Goal: Information Seeking & Learning: Learn about a topic

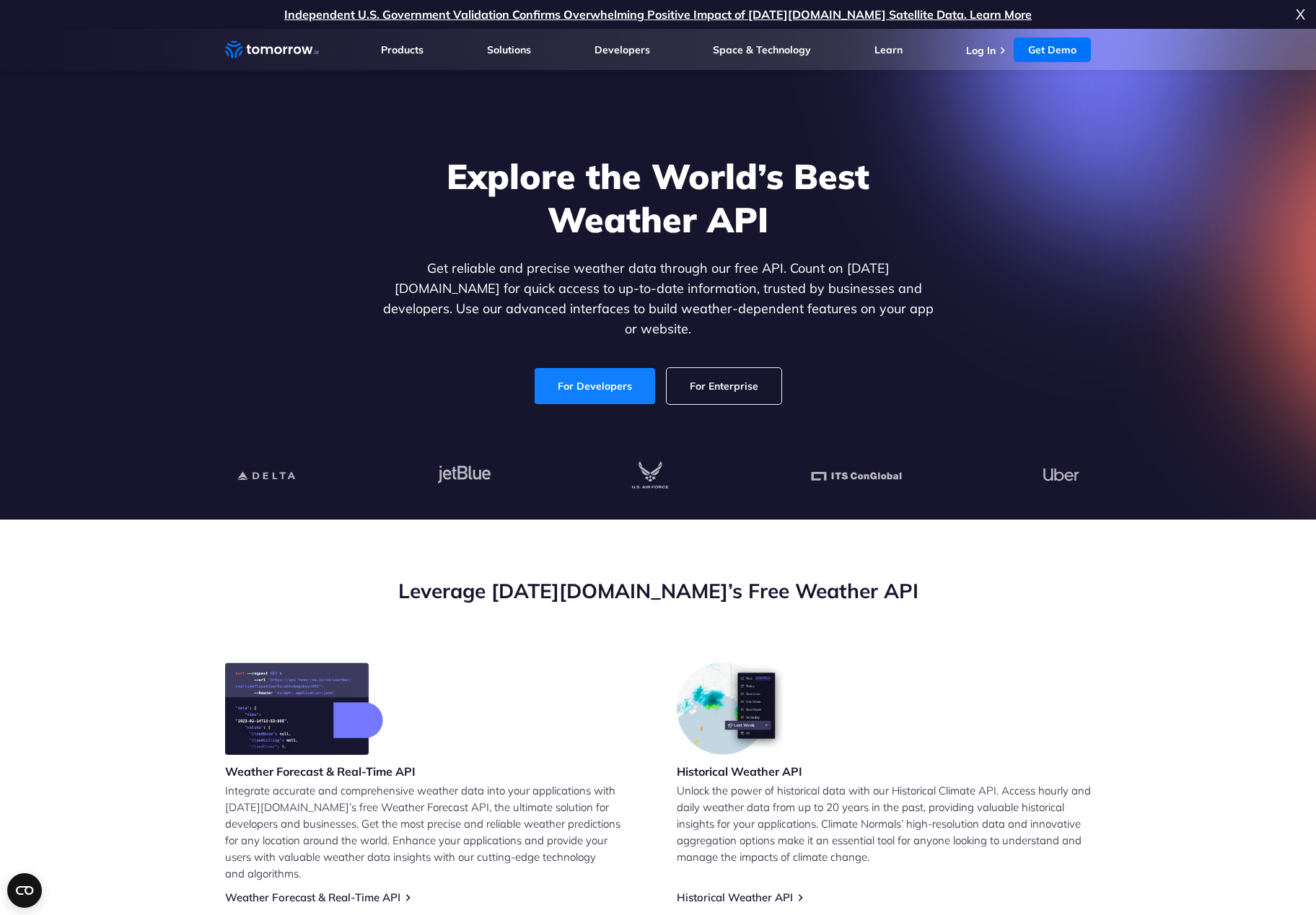
click at [604, 384] on link "For Developers" at bounding box center [595, 386] width 120 height 36
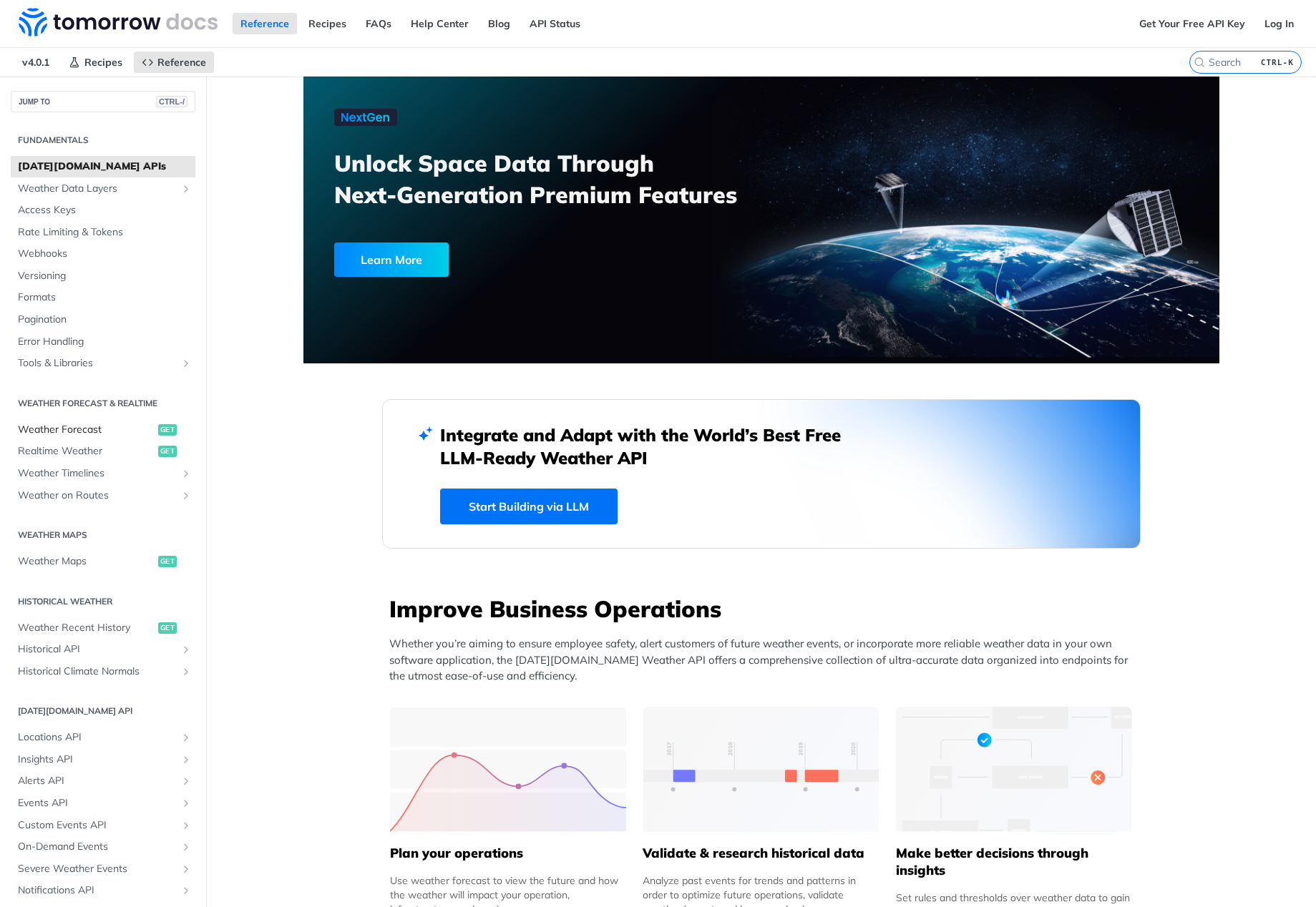
click at [85, 429] on span "Weather Forecast" at bounding box center [86, 430] width 136 height 15
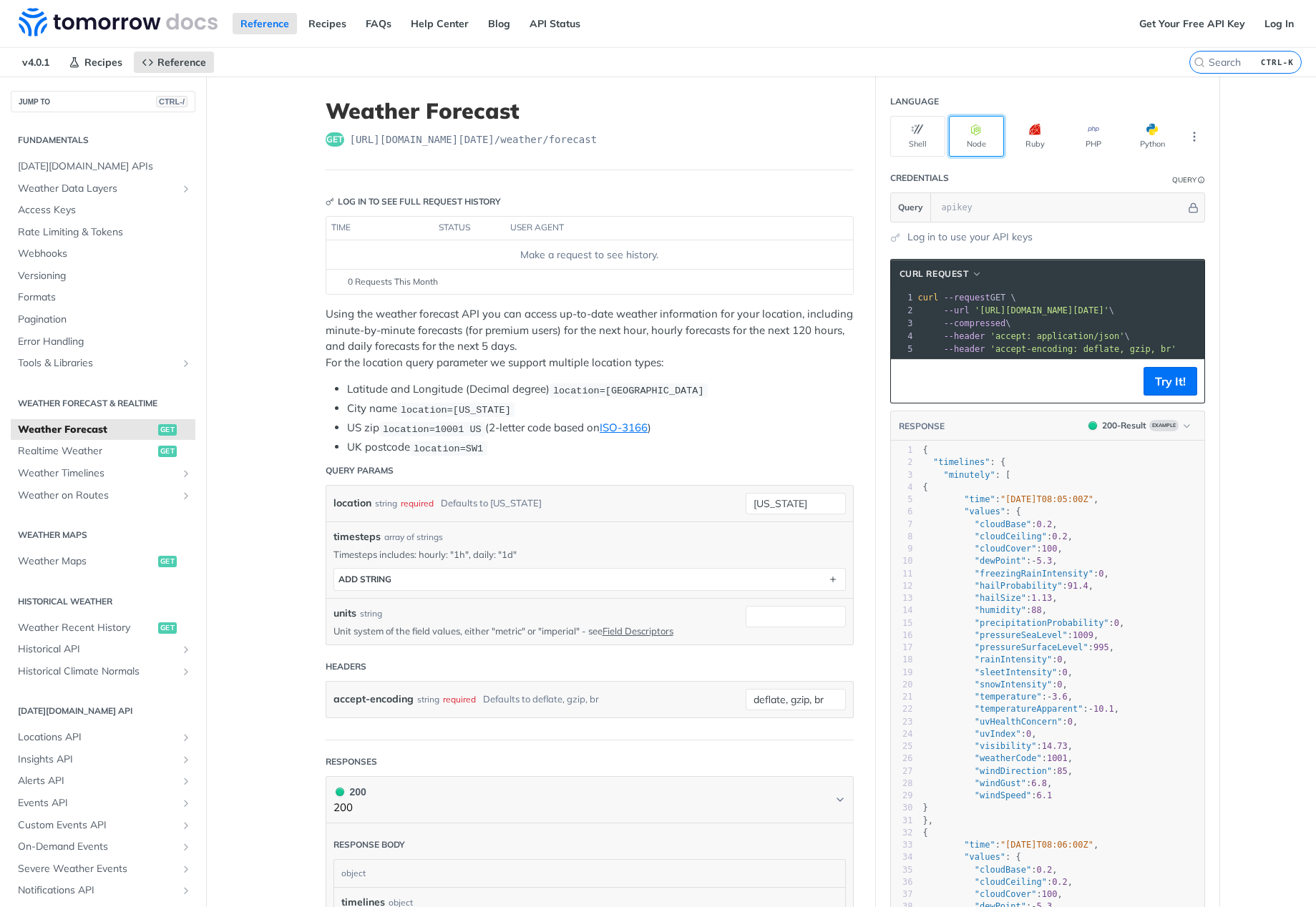
click at [981, 130] on button "Node" at bounding box center [977, 136] width 55 height 41
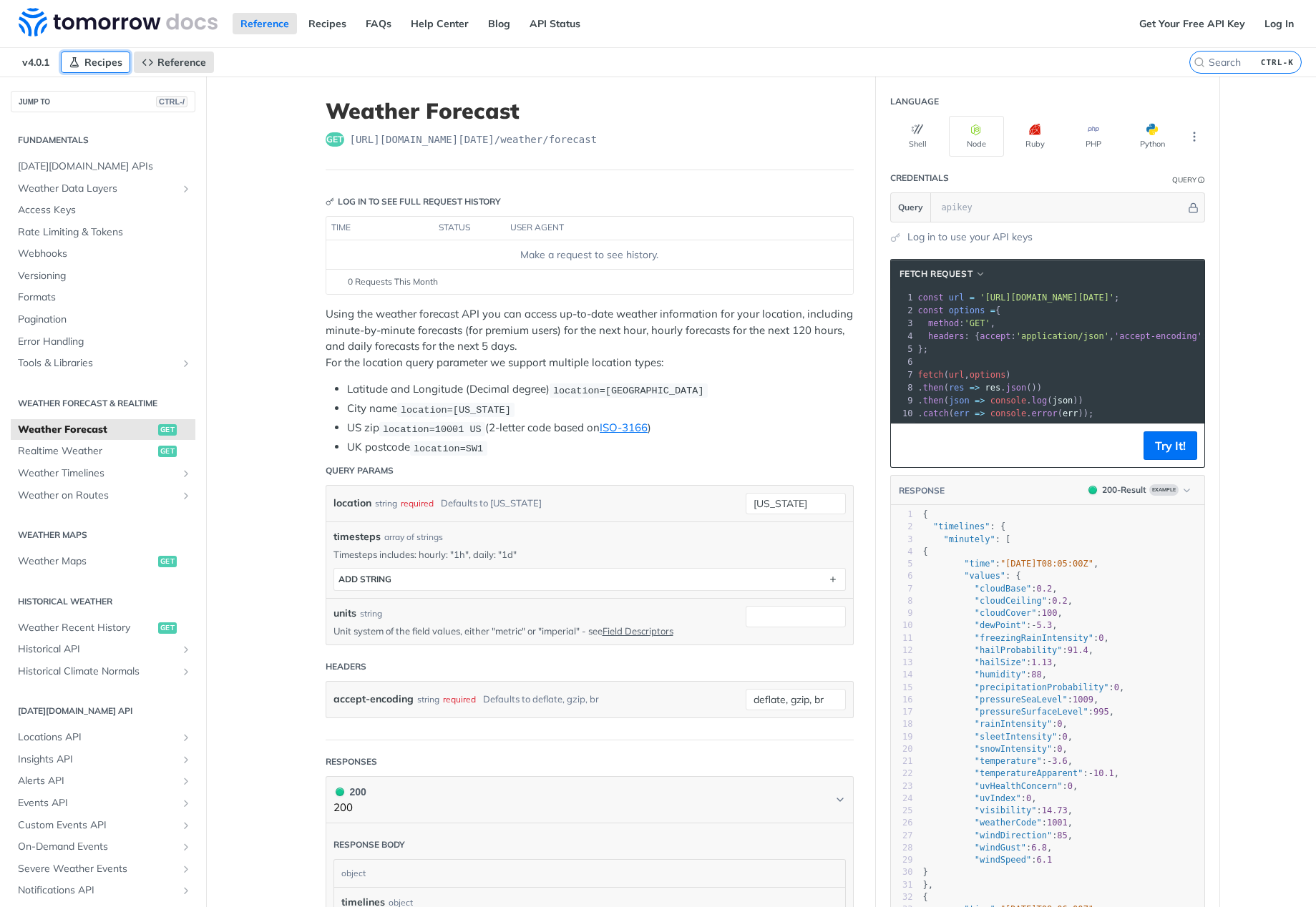
click at [100, 67] on span "Recipes" at bounding box center [103, 62] width 38 height 13
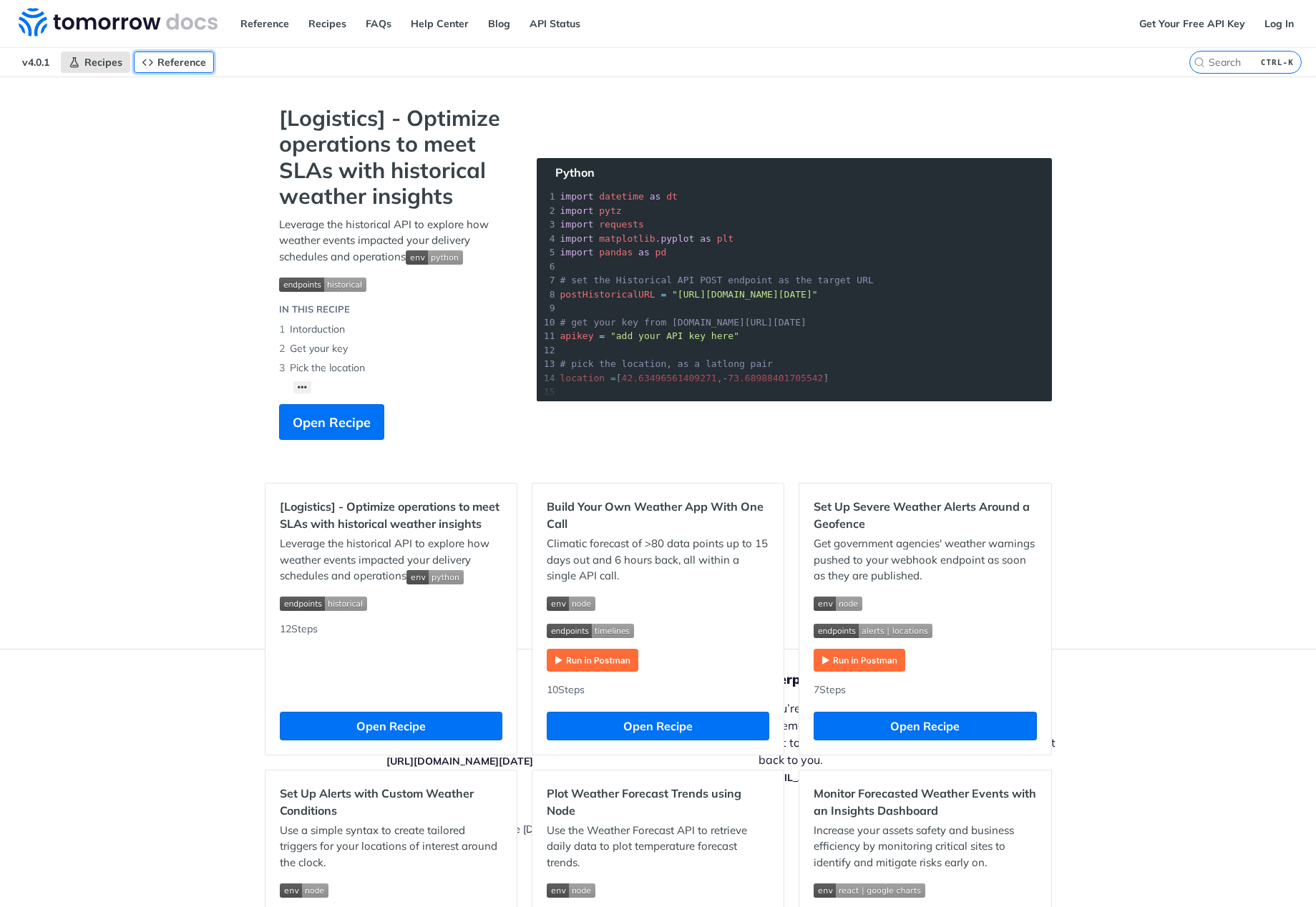
click at [178, 66] on span "Reference" at bounding box center [182, 62] width 49 height 13
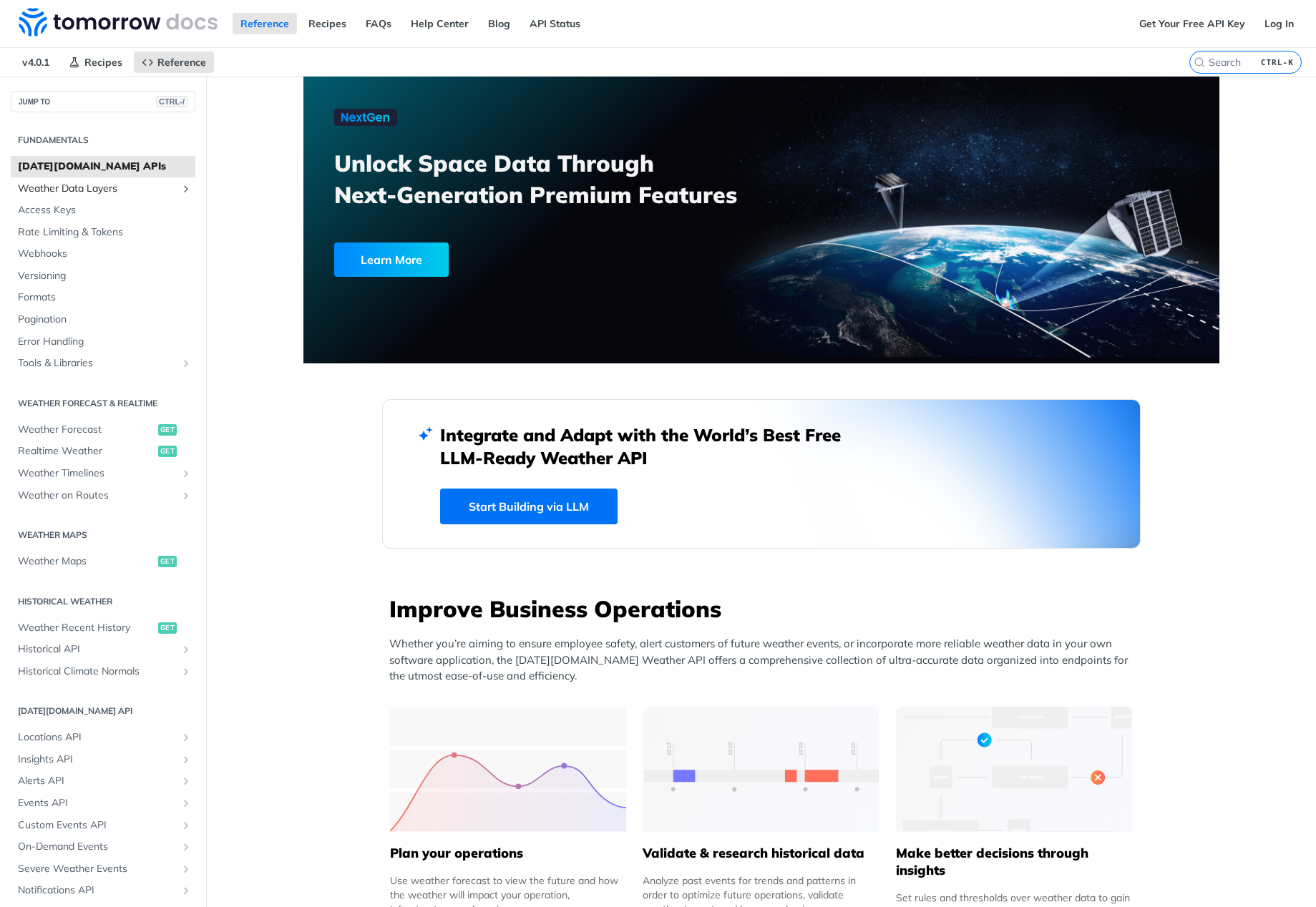
click at [99, 185] on span "Weather Data Layers" at bounding box center [97, 189] width 159 height 15
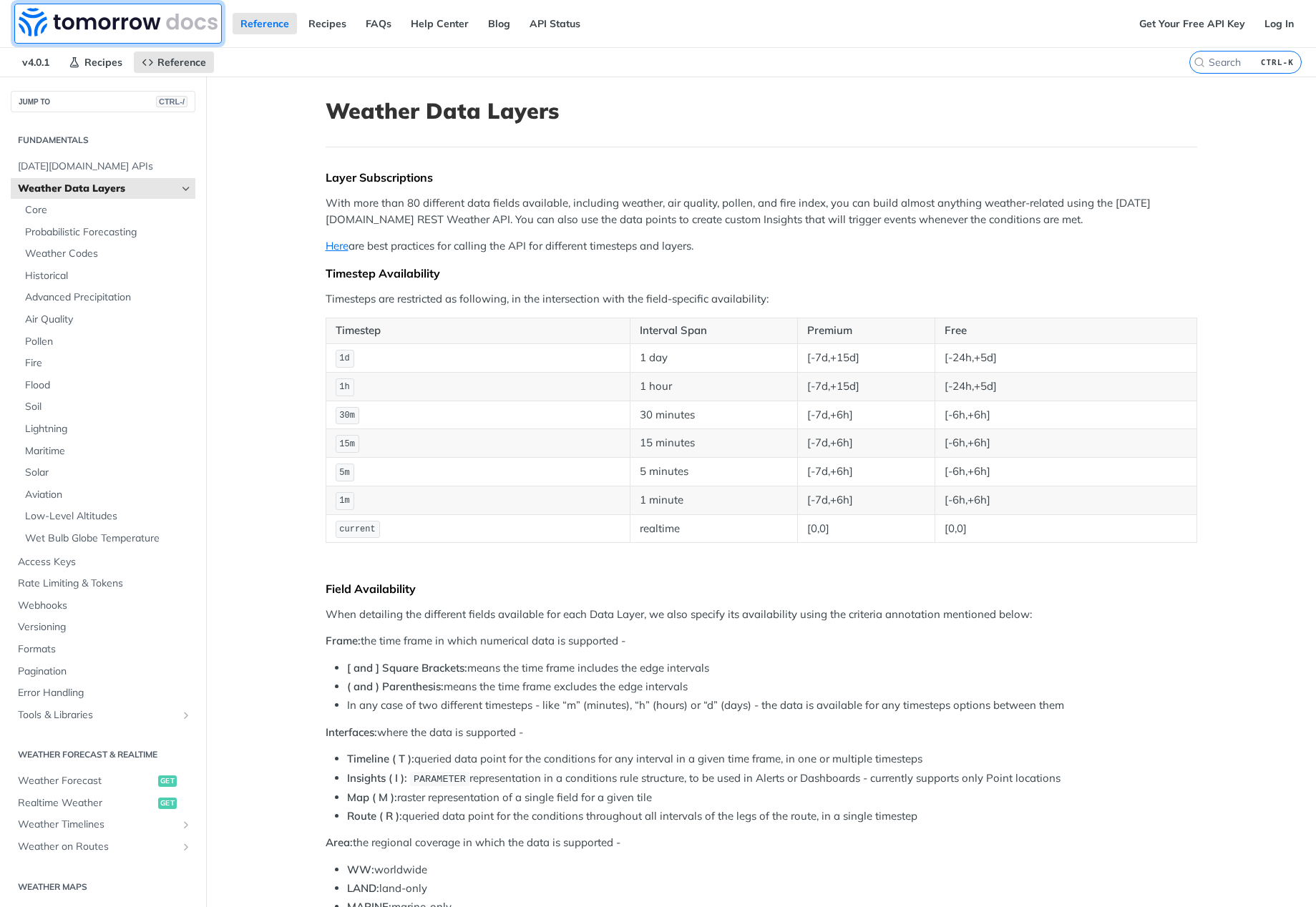
click at [135, 21] on img at bounding box center [118, 22] width 199 height 29
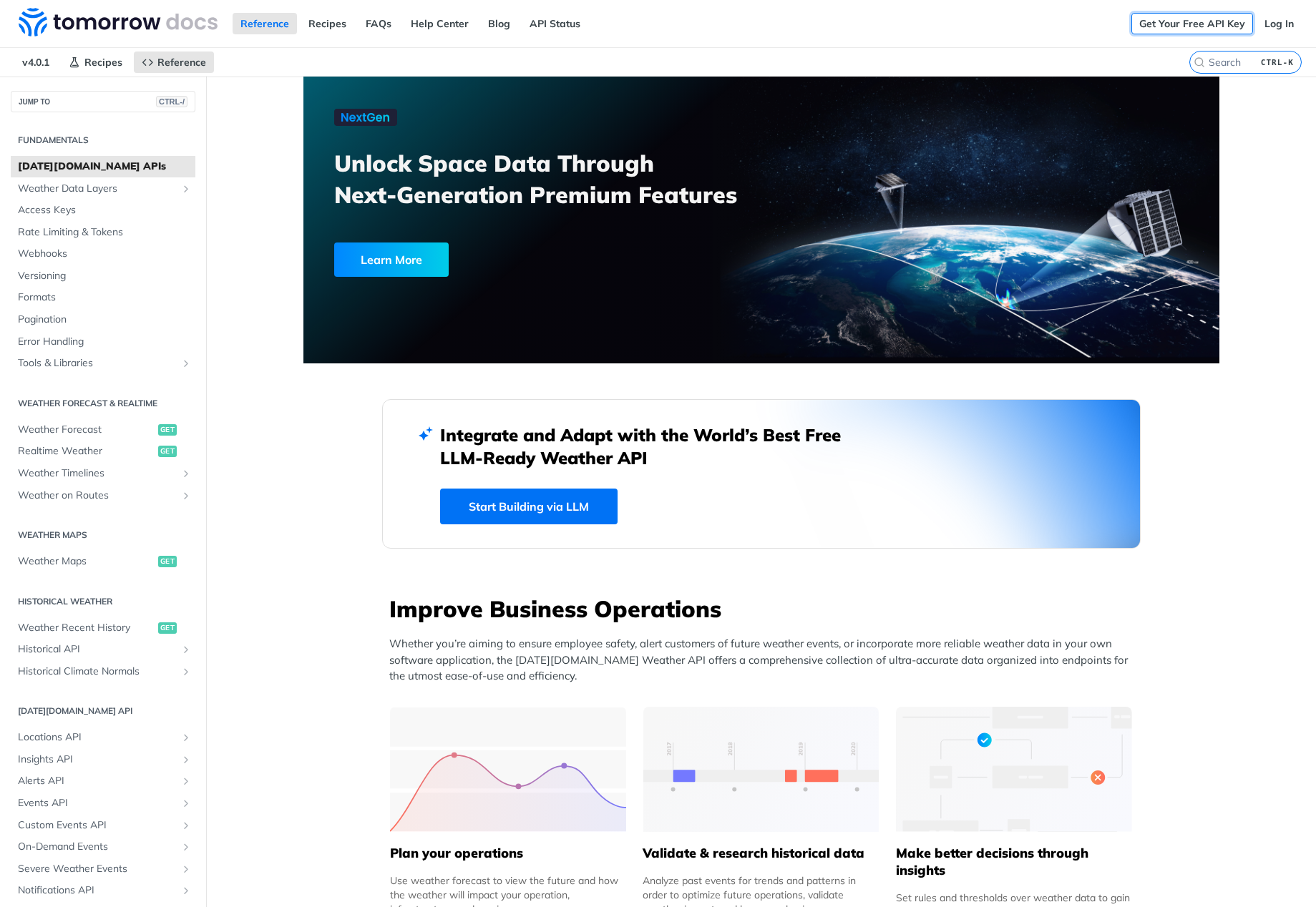
click at [1168, 26] on link "Get Your Free API Key" at bounding box center [1191, 24] width 122 height 21
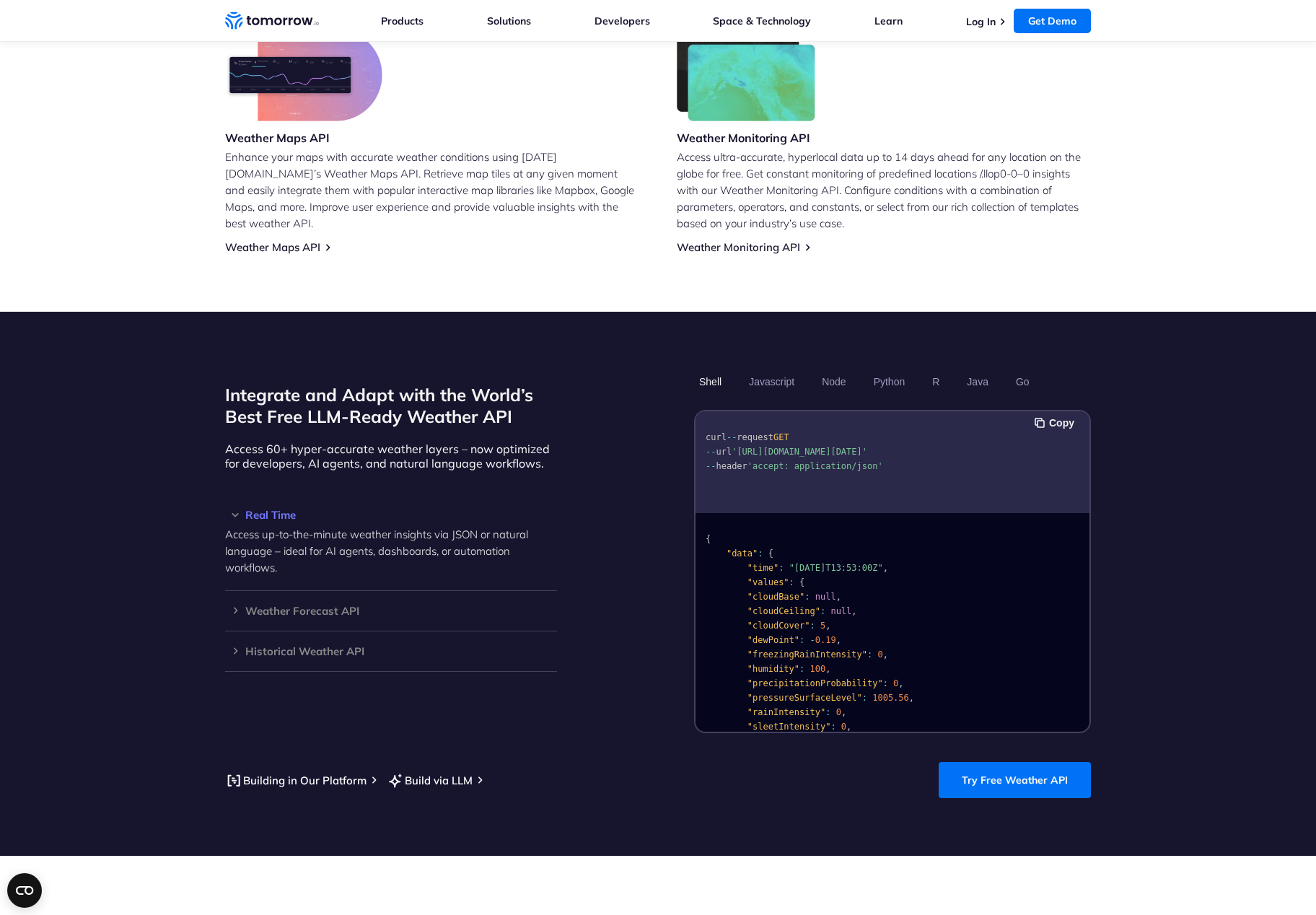
scroll to position [1011, 0]
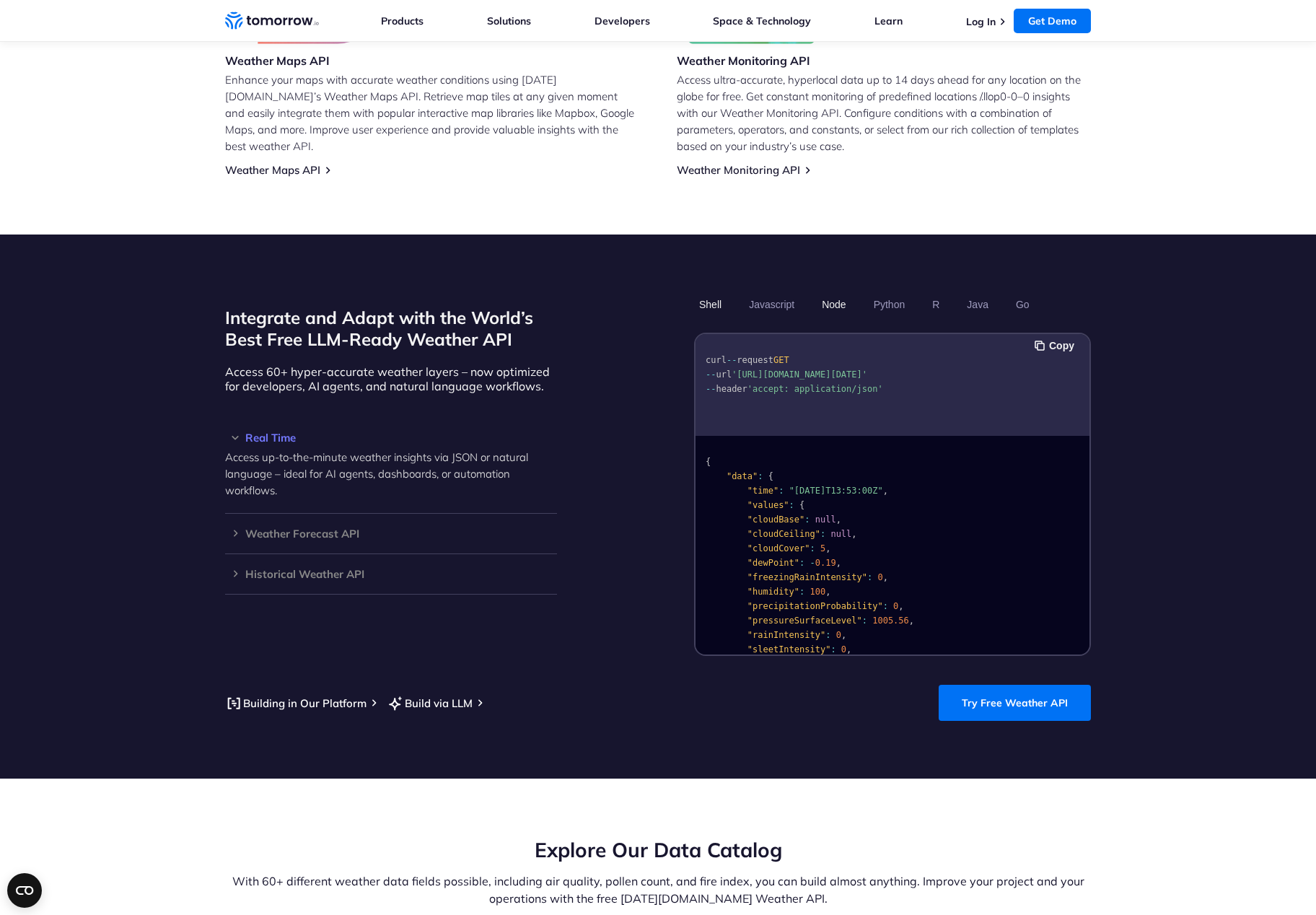
click at [832, 292] on button "Node" at bounding box center [833, 304] width 34 height 25
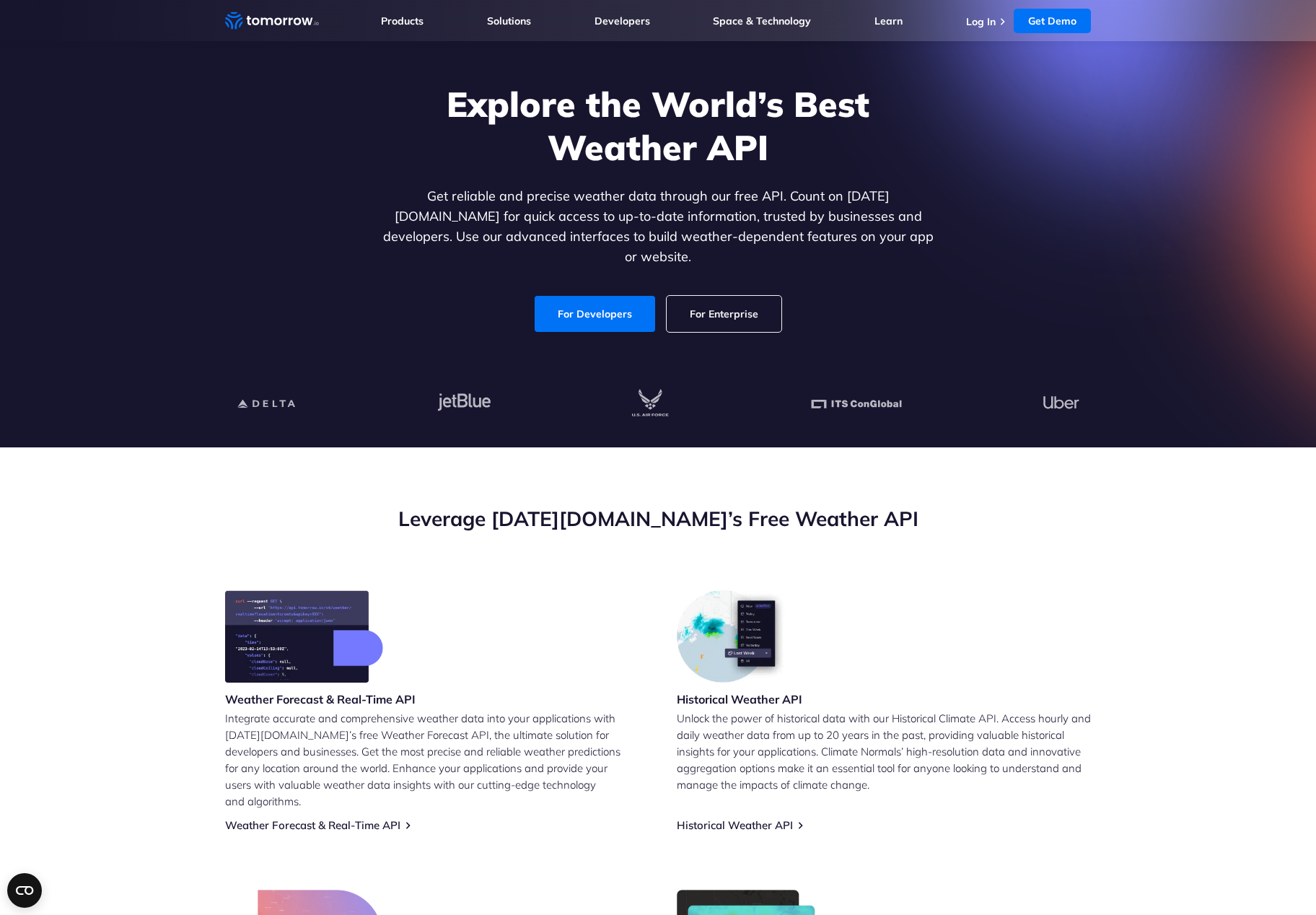
scroll to position [0, 0]
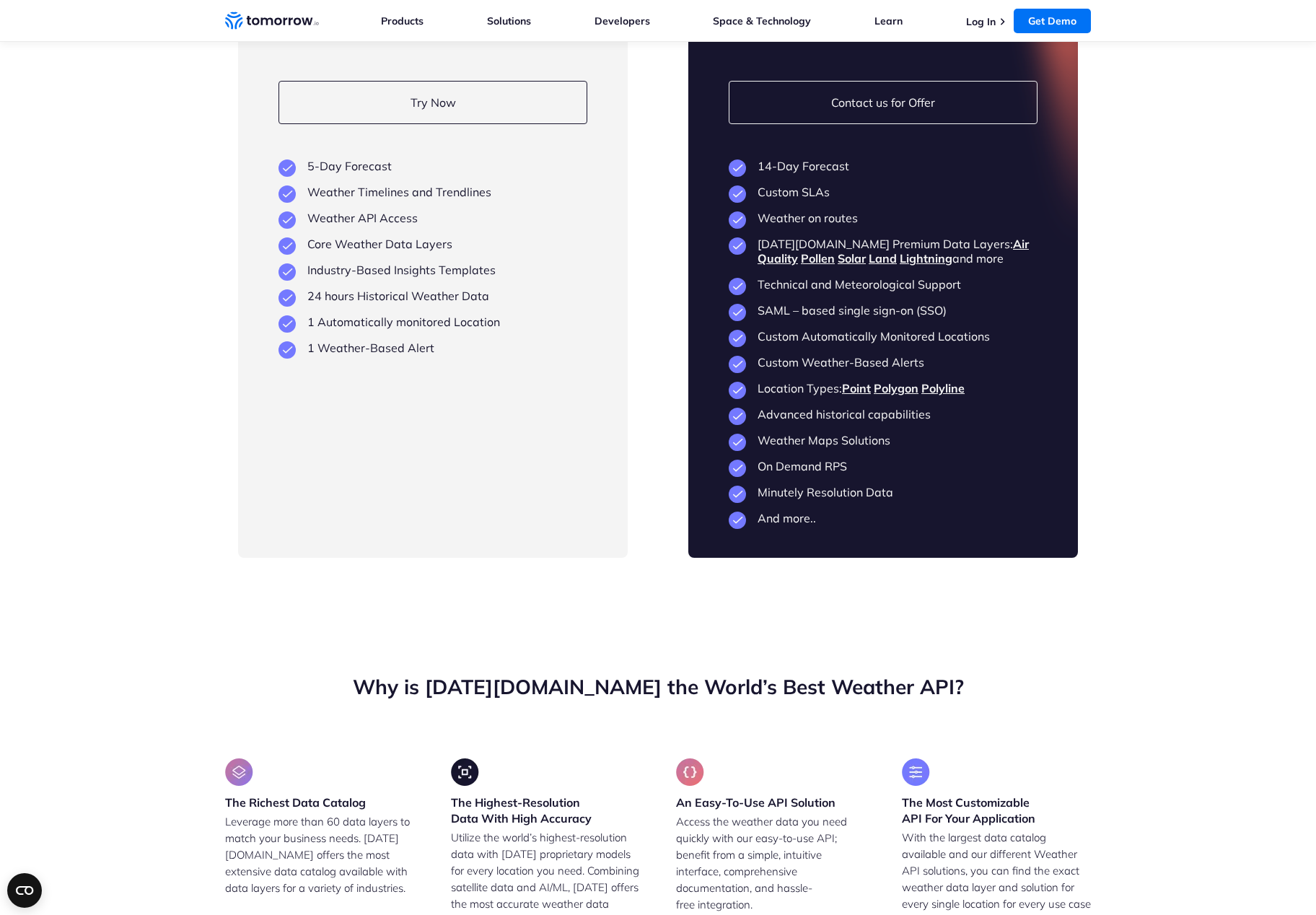
scroll to position [3320, 0]
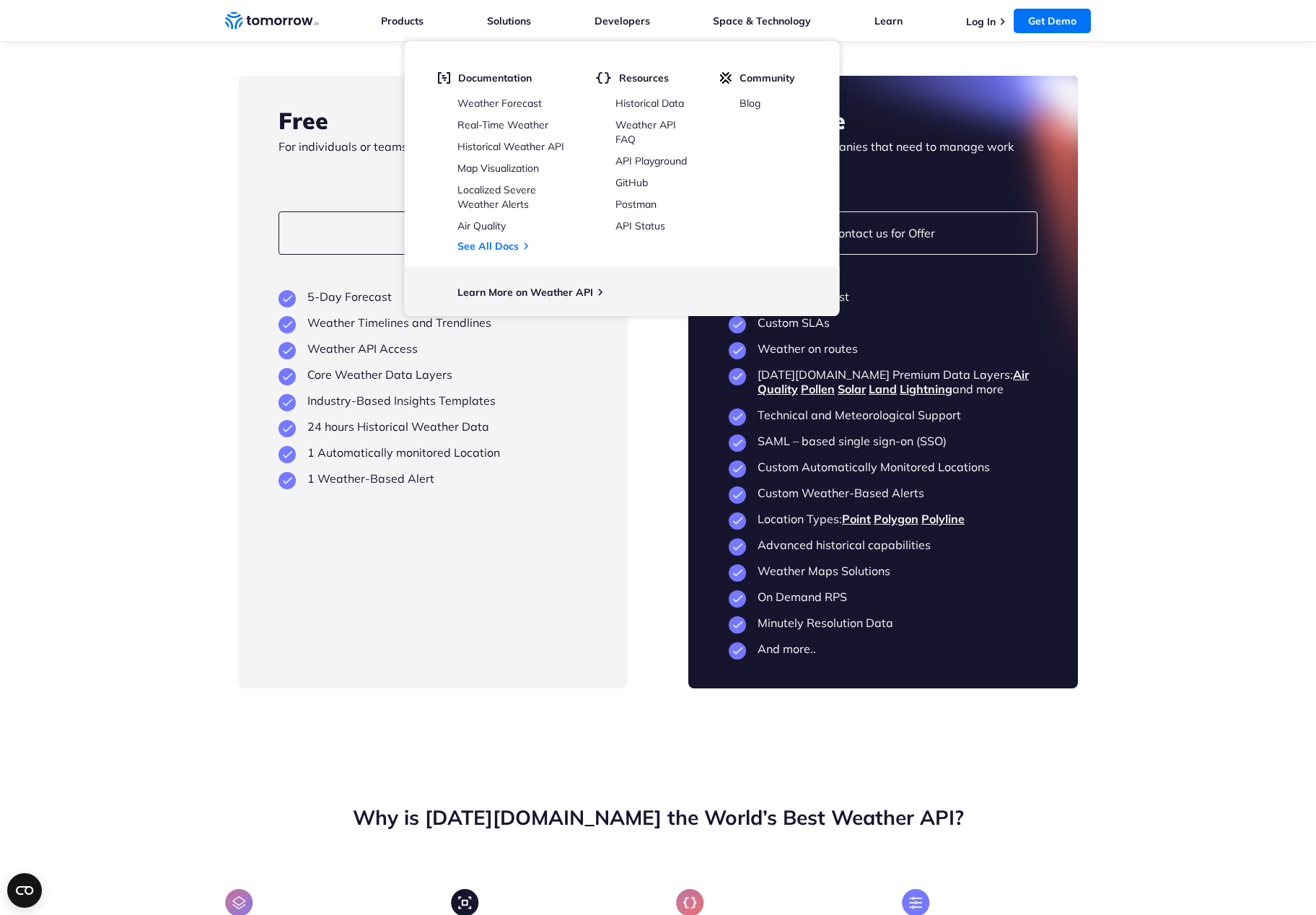
click at [164, 312] on section "Flexible Plans Built to Scale as You Grow Free For individuals or teams just ge…" at bounding box center [658, 339] width 1316 height 813
